Goal: Information Seeking & Learning: Learn about a topic

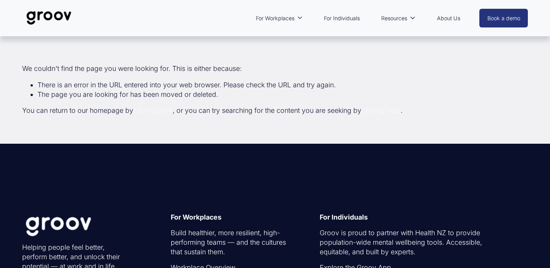
scroll to position [275, 0]
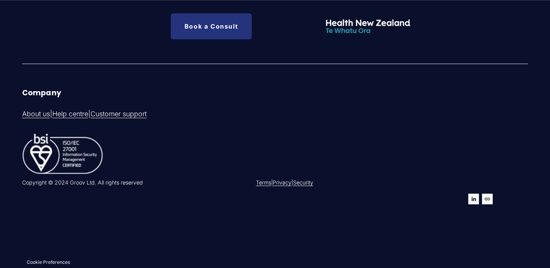
click at [290, 182] on link "Privacy" at bounding box center [282, 183] width 19 height 8
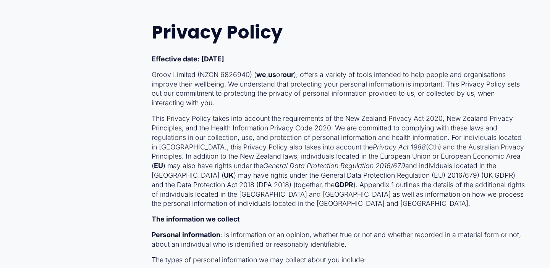
scroll to position [8743, 0]
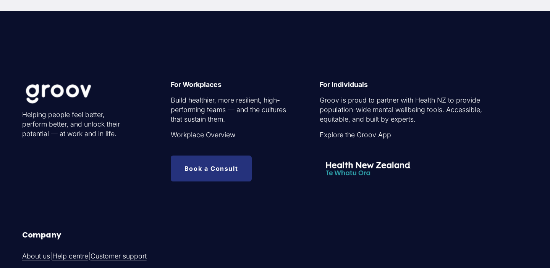
scroll to position [275, 0]
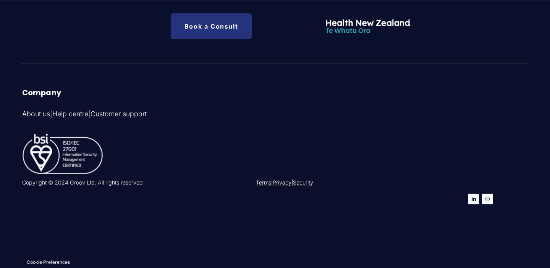
click at [291, 184] on link "Privacy" at bounding box center [282, 183] width 19 height 8
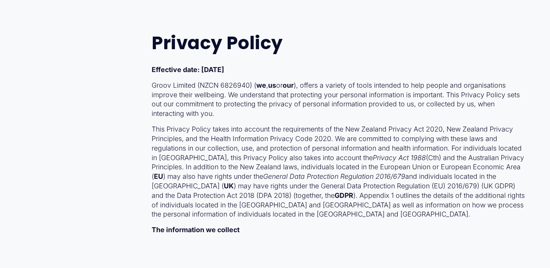
scroll to position [8735, 0]
